Goal: Task Accomplishment & Management: Use online tool/utility

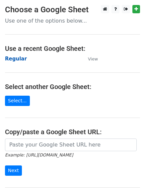
click at [10, 57] on strong "Regular" at bounding box center [16, 59] width 22 height 6
click at [16, 61] on strong "Regular" at bounding box center [16, 59] width 22 height 6
click at [15, 58] on strong "Regular" at bounding box center [16, 59] width 22 height 6
click at [19, 61] on strong "Regular" at bounding box center [16, 59] width 22 height 6
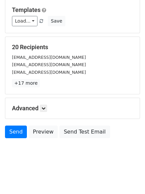
scroll to position [64, 0]
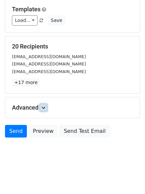
click at [45, 107] on icon at bounding box center [43, 107] width 4 height 4
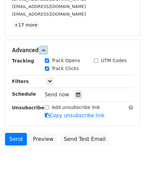
scroll to position [128, 0]
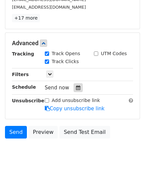
click at [76, 88] on icon at bounding box center [78, 87] width 4 height 5
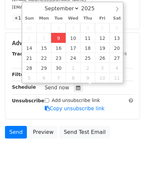
type input "2025-09-09 12:56"
type input "56"
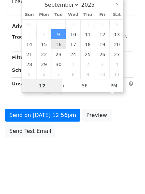
scroll to position [118, 0]
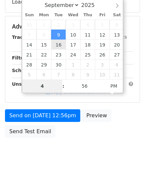
type input "4"
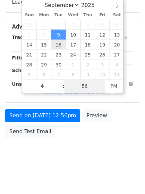
type input "2025-09-09 16:56"
type input "04"
type input "1"
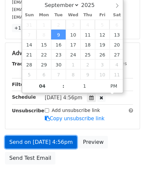
type input "2025-09-09 16:01"
click at [48, 144] on link "Send on Sep 9 at 4:56pm" at bounding box center [41, 142] width 72 height 13
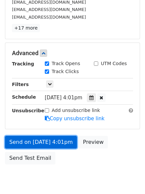
click at [43, 140] on link "Send on Sep 9 at 4:01pm" at bounding box center [41, 142] width 72 height 13
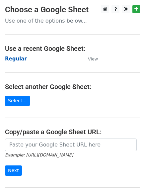
click at [16, 58] on strong "Regular" at bounding box center [16, 59] width 22 height 6
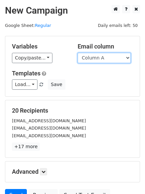
click at [99, 57] on select "Column A Column B Column C Column D Column E" at bounding box center [104, 58] width 53 height 10
select select "Column B"
click at [78, 53] on select "Column A Column B Column C Column D Column E" at bounding box center [104, 58] width 53 height 10
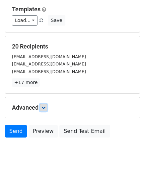
click at [45, 107] on icon at bounding box center [43, 107] width 4 height 4
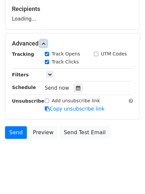
scroll to position [102, 0]
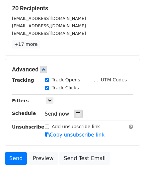
click at [78, 114] on div at bounding box center [78, 113] width 9 height 9
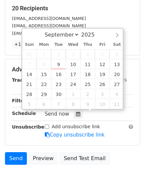
click at [74, 58] on span "3" at bounding box center [73, 54] width 15 height 10
type input "2025-09-10 12:00"
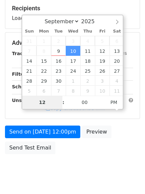
type input "5"
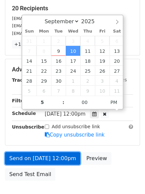
type input "2025-09-10 17:00"
click at [50, 155] on link "Send on Sep 10 at 12:00pm" at bounding box center [42, 158] width 75 height 13
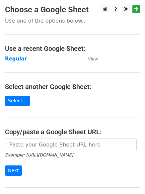
click at [25, 59] on td "Regular" at bounding box center [43, 59] width 76 height 8
click at [9, 57] on strong "Regular" at bounding box center [16, 59] width 22 height 6
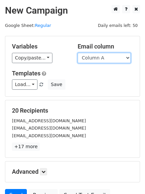
click at [94, 58] on select "Column A Column B Column C Column D Column E" at bounding box center [104, 58] width 53 height 10
select select "Column C"
click at [78, 53] on select "Column A Column B Column C Column D Column E" at bounding box center [104, 58] width 53 height 10
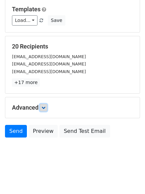
click at [45, 109] on icon at bounding box center [43, 107] width 4 height 4
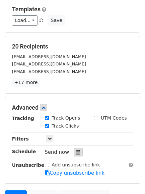
click at [76, 151] on icon at bounding box center [78, 151] width 4 height 5
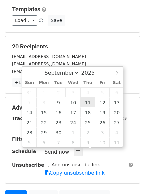
type input "2025-09-11 12:00"
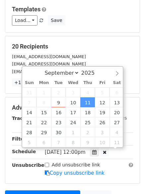
scroll to position [0, 0]
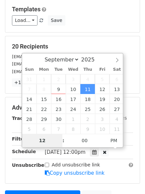
type input "6"
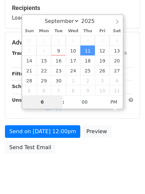
scroll to position [118, 0]
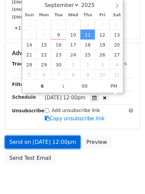
type input "2025-09-11 18:00"
click at [40, 143] on link "Send on Sep 11 at 12:00pm" at bounding box center [42, 142] width 75 height 13
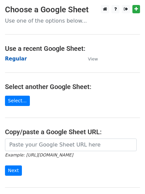
click at [12, 56] on strong "Regular" at bounding box center [16, 59] width 22 height 6
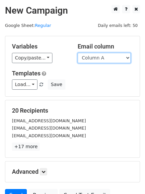
click at [100, 56] on select "Column A Column B Column C Column D Column E" at bounding box center [104, 58] width 53 height 10
select select "Column D"
click at [78, 53] on select "Column A Column B Column C Column D Column E" at bounding box center [104, 58] width 53 height 10
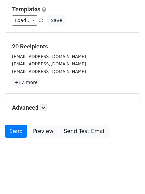
click at [48, 107] on h5 "Advanced" at bounding box center [72, 107] width 121 height 7
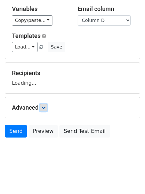
click at [45, 107] on icon at bounding box center [43, 107] width 4 height 4
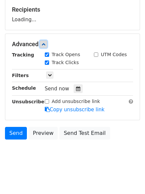
scroll to position [102, 0]
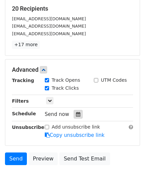
click at [76, 115] on icon at bounding box center [78, 114] width 4 height 5
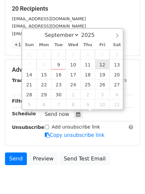
type input "2025-09-12 12:00"
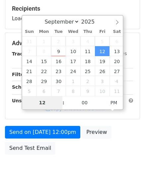
type input "7"
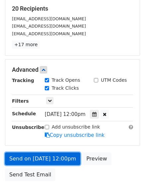
type input "2025-09-12 19:00"
click at [47, 159] on link "Send on Sep 12 at 12:00pm" at bounding box center [42, 158] width 75 height 13
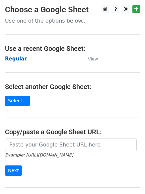
click at [14, 56] on strong "Regular" at bounding box center [16, 59] width 22 height 6
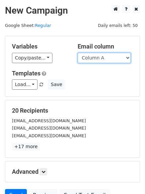
click at [103, 59] on select "Column A Column B Column C Column D Column E" at bounding box center [104, 58] width 53 height 10
select select "Column E"
click at [78, 53] on select "Column A Column B Column C Column D Column E" at bounding box center [104, 58] width 53 height 10
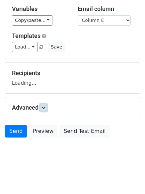
click at [42, 108] on link at bounding box center [43, 107] width 7 height 7
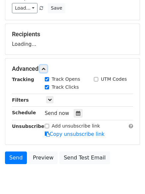
scroll to position [102, 0]
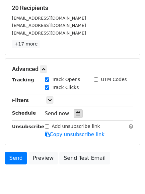
click at [76, 114] on icon at bounding box center [78, 113] width 4 height 5
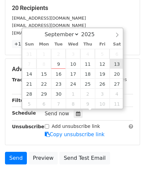
type input "[DATE] 12:00"
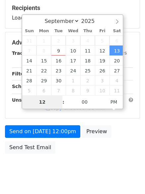
type input "8"
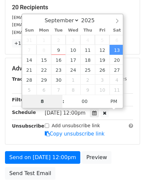
scroll to position [145, 0]
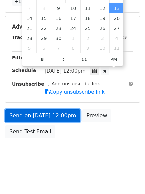
type input "[DATE] 20:00"
click at [42, 115] on link "Send on [DATE] 12:00pm" at bounding box center [42, 115] width 75 height 13
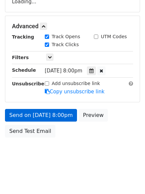
scroll to position [118, 0]
